Goal: Information Seeking & Learning: Learn about a topic

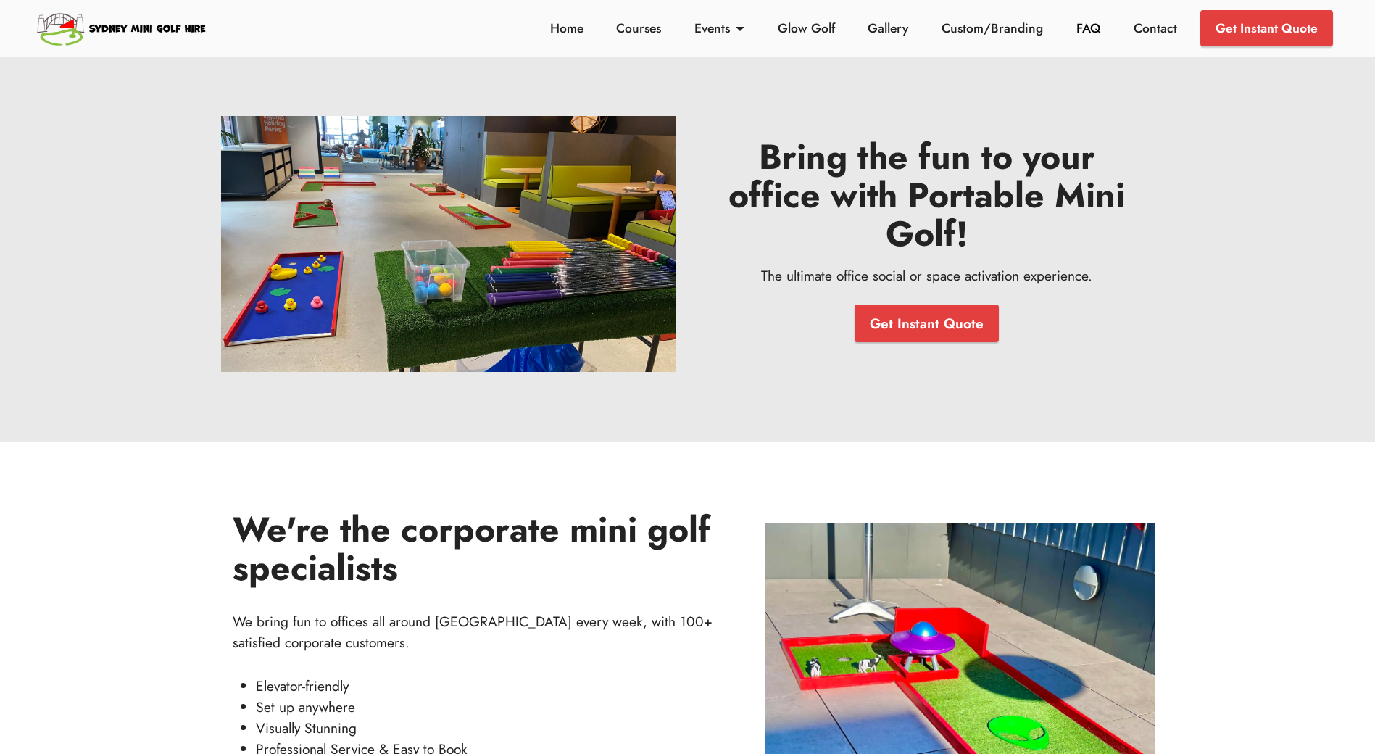
click at [1085, 29] on link "FAQ" at bounding box center [1089, 28] width 32 height 19
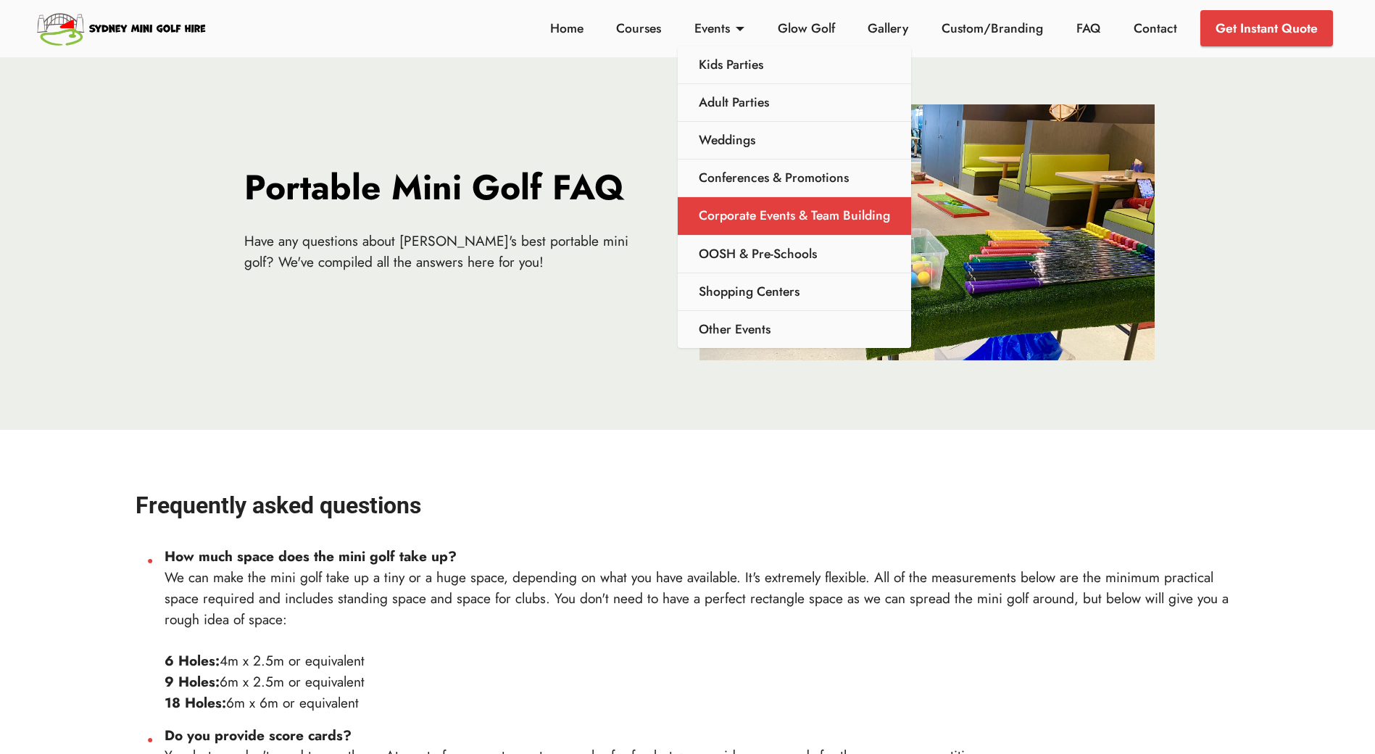
click at [750, 215] on link "Corporate Events & Team Building" at bounding box center [794, 216] width 233 height 38
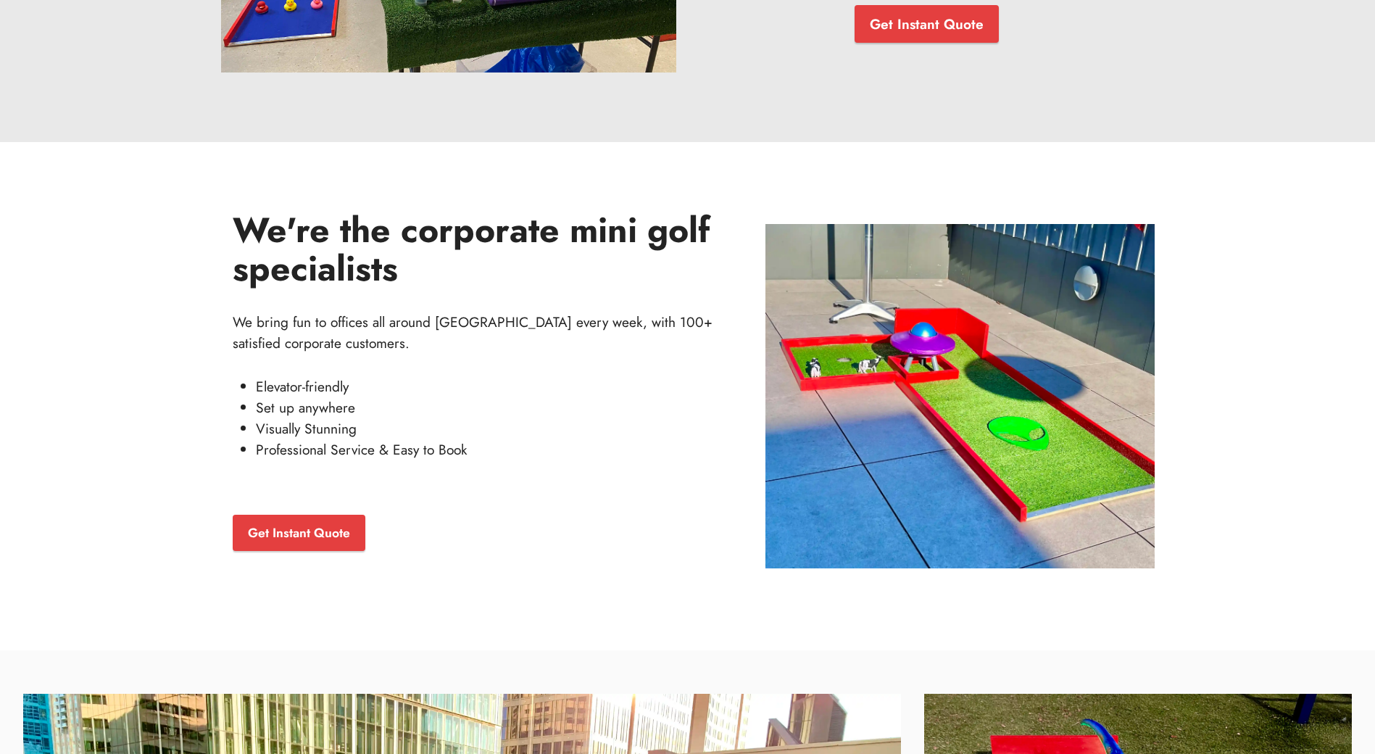
scroll to position [307, 0]
